Goal: Use online tool/utility: Utilize a website feature to perform a specific function

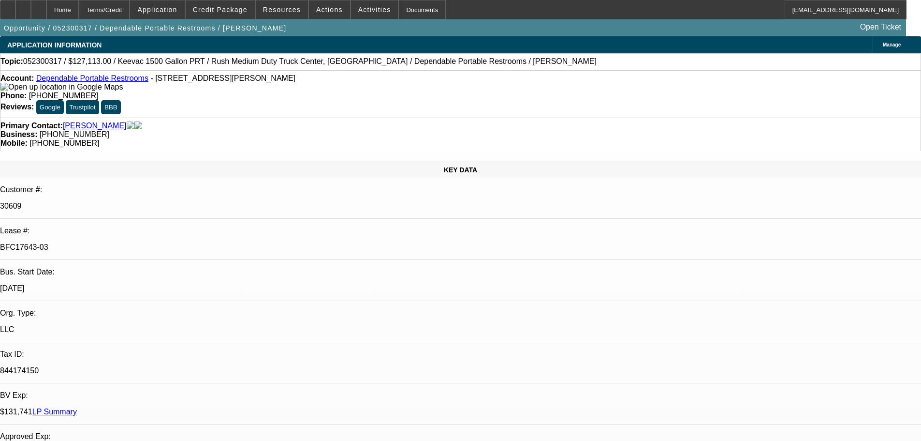
select select "0"
select select "2"
select select "0.1"
select select "4"
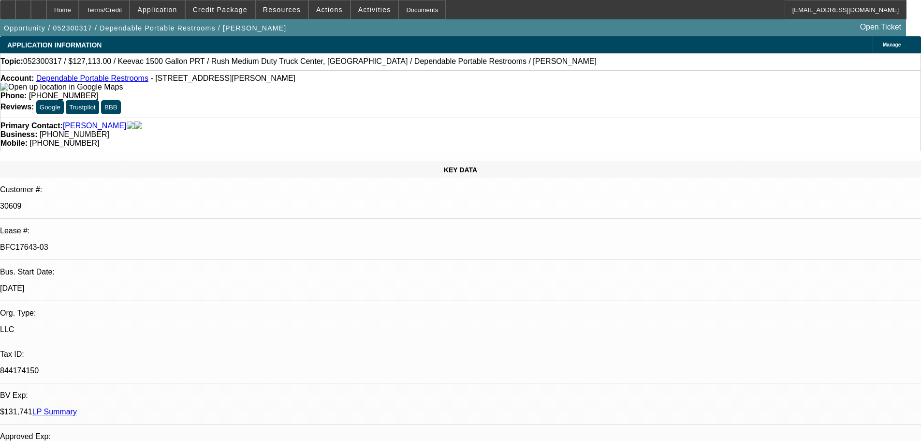
select select "0"
select select "2"
select select "0.1"
select select "4"
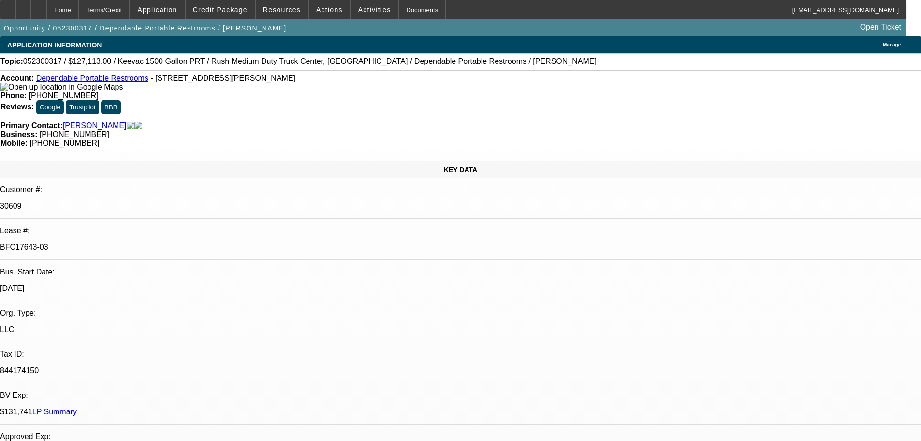
select select "0"
select select "2"
select select "0.1"
select select "4"
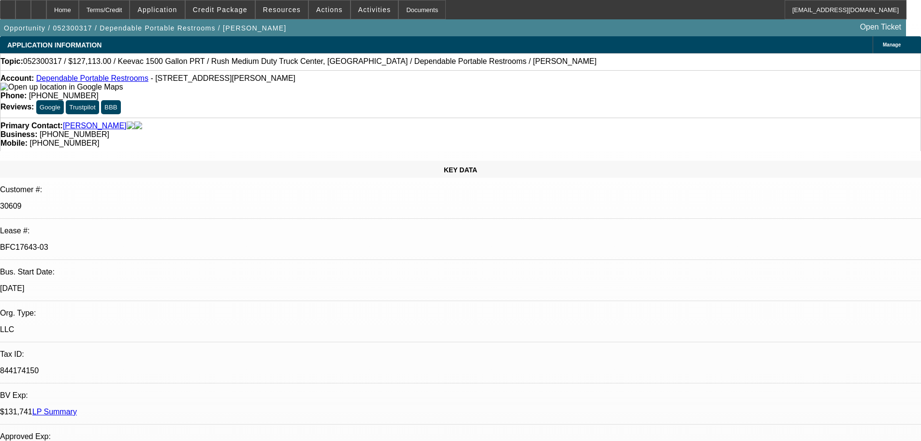
select select "0"
select select "2"
select select "0.1"
select select "4"
